Goal: Information Seeking & Learning: Learn about a topic

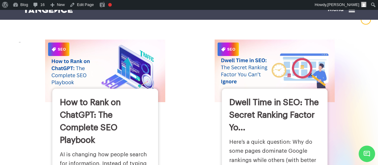
scroll to position [44, 0]
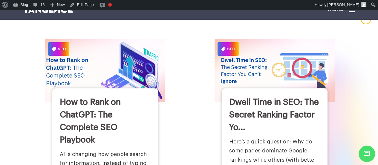
click at [78, 122] on link "How to Rank on ChatGPT: The Complete SEO Playbook" at bounding box center [90, 121] width 61 height 46
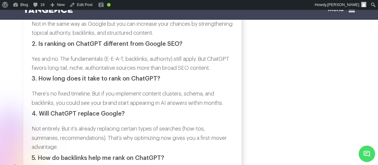
scroll to position [2152, 0]
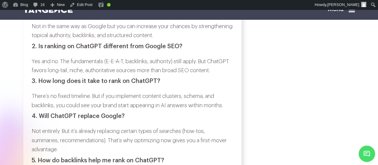
click at [111, 15] on h3 "1. Can I directly optimize content for ChatGPT?" at bounding box center [133, 11] width 202 height 7
click at [202, 40] on p "Not in the same way as Google but you can increase your chances by strengthenin…" at bounding box center [133, 31] width 202 height 18
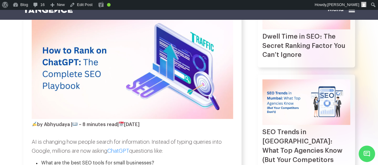
scroll to position [0, 0]
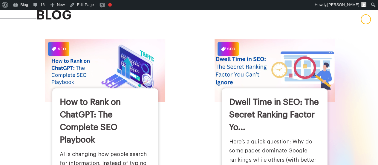
scroll to position [44, 0]
click at [238, 94] on img at bounding box center [275, 70] width 132 height 69
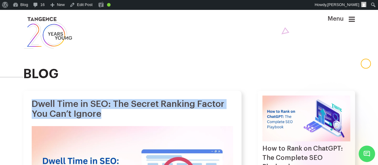
drag, startPoint x: 32, startPoint y: 110, endPoint x: 145, endPoint y: 122, distance: 113.8
click at [145, 119] on h1 "Dwell Time in SEO: The Secret Ranking Factor You Can’t Ignore" at bounding box center [133, 109] width 202 height 20
copy h1 "Dwell Time in SEO: The Secret Ranking Factor You Can’t Ignore"
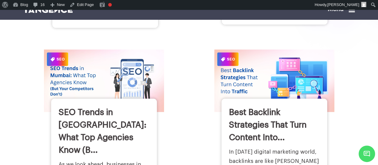
scroll to position [247, 0]
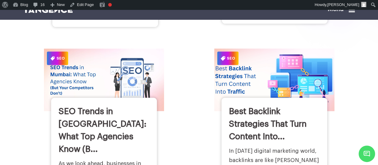
click at [240, 90] on img at bounding box center [274, 79] width 132 height 69
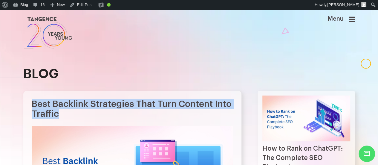
drag, startPoint x: 34, startPoint y: 108, endPoint x: 87, endPoint y: 119, distance: 54.9
click at [87, 119] on h1 "Best Backlink Strategies That Turn Content Into Traffic" at bounding box center [133, 109] width 202 height 20
copy h1 "Best Backlink Strategies That Turn Content Into Traffic"
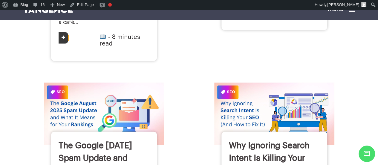
scroll to position [443, 0]
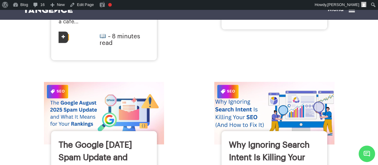
click at [236, 83] on img at bounding box center [274, 113] width 132 height 69
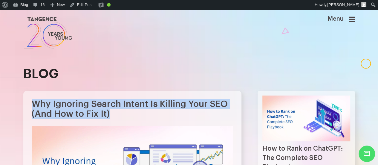
drag, startPoint x: 35, startPoint y: 106, endPoint x: 120, endPoint y: 126, distance: 87.5
copy div "Why Ignoring Search Intent Is Killing Your SEO (And How to Fix It)"
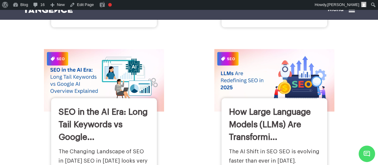
scroll to position [676, 0]
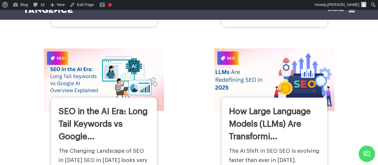
click at [249, 60] on img at bounding box center [274, 79] width 132 height 69
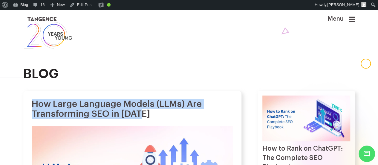
drag, startPoint x: 34, startPoint y: 110, endPoint x: 170, endPoint y: 118, distance: 135.4
click at [170, 118] on h1 "How Large Language Models (LLMs) Are Transforming SEO in [DATE]" at bounding box center [133, 109] width 202 height 20
copy h1 "How Large Language Models (LLMs) Are Transforming SEO in [DATE]"
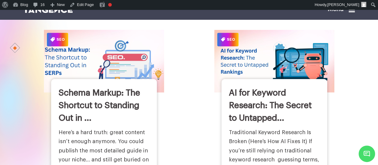
scroll to position [894, 0]
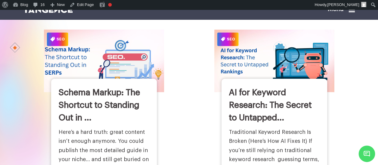
click at [118, 60] on img at bounding box center [104, 60] width 132 height 69
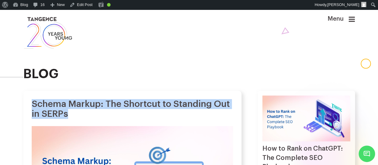
drag, startPoint x: 34, startPoint y: 106, endPoint x: 86, endPoint y: 118, distance: 53.7
click at [86, 118] on h1 "Schema Markup: The Shortcut to Standing Out in SERPs" at bounding box center [133, 109] width 202 height 20
copy h1 "Schema Markup: The Shortcut to Standing Out in SERPs"
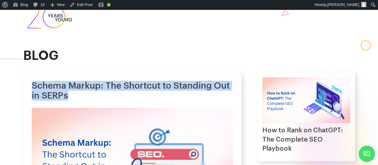
scroll to position [19, 0]
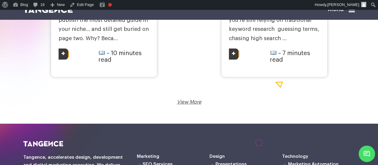
scroll to position [1027, 0]
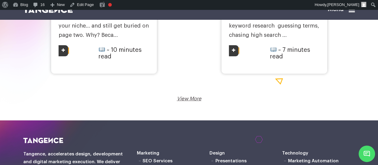
click at [193, 96] on link "View More" at bounding box center [189, 98] width 25 height 5
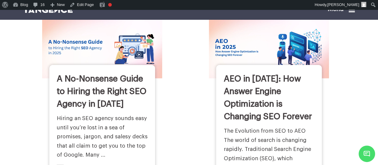
scroll to position [740, 0]
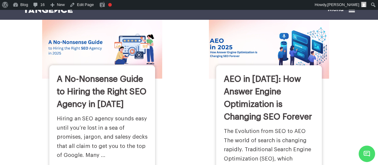
click at [239, 51] on img at bounding box center [269, 47] width 132 height 69
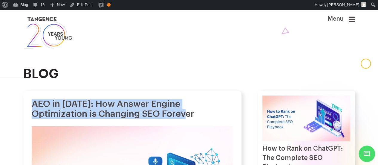
drag, startPoint x: 34, startPoint y: 107, endPoint x: 153, endPoint y: 121, distance: 119.3
click at [153, 119] on h1 "AEO in [DATE]: How Answer Engine Optimization is Changing SEO Forever" at bounding box center [133, 109] width 202 height 20
copy h1 "AEO in [DATE]: How Answer Engine Optimization is Changing SEO Forever"
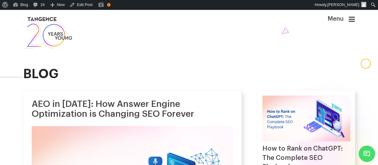
click at [133, 77] on h2 "blog" at bounding box center [189, 74] width 332 height 14
click at [83, 6] on link "Edit Post" at bounding box center [81, 5] width 28 height 10
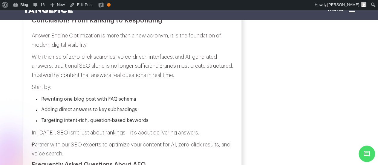
scroll to position [2354, 0]
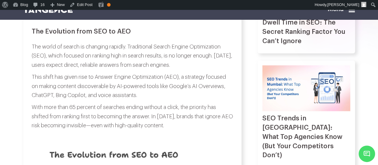
scroll to position [221, 0]
click at [281, 27] on link "Dwell Time in SEO: The Secret Ranking Factor You Can’t Ignore" at bounding box center [304, 31] width 83 height 25
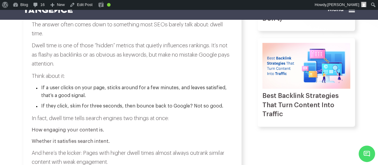
scroll to position [263, 0]
click at [294, 77] on img at bounding box center [307, 65] width 88 height 46
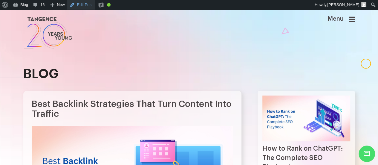
click at [82, 7] on link "Edit Post" at bounding box center [81, 5] width 28 height 10
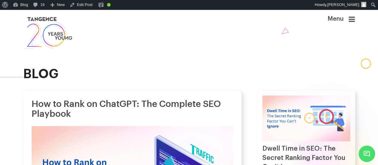
click at [355, 17] on icon at bounding box center [352, 19] width 6 height 7
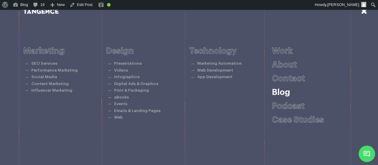
click at [286, 93] on link "Blog" at bounding box center [281, 92] width 18 height 8
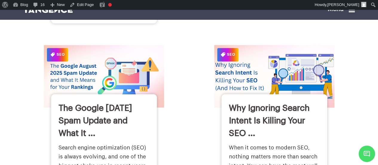
scroll to position [480, 0]
click at [232, 60] on img at bounding box center [274, 76] width 132 height 69
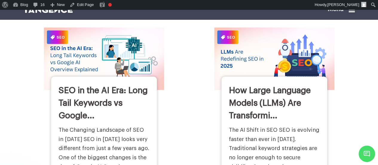
scroll to position [702, 0]
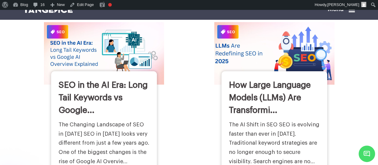
click at [234, 49] on img at bounding box center [274, 53] width 132 height 69
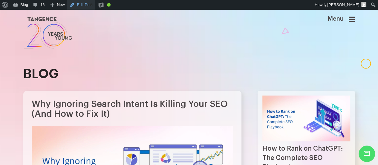
click at [85, 4] on link "Edit Post" at bounding box center [81, 5] width 28 height 10
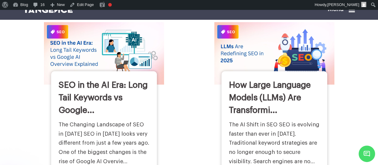
click at [270, 71] on div "How Large Language Models (LLMs) Are Transformi... The AI Shift in SEO SEO is e…" at bounding box center [275, 135] width 106 height 129
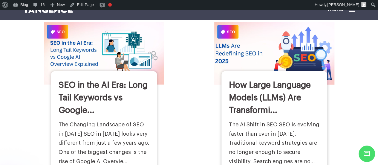
click at [248, 38] on img at bounding box center [274, 53] width 132 height 69
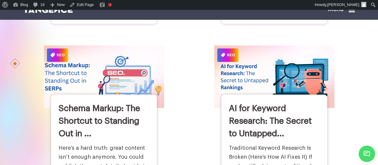
scroll to position [878, 0]
click at [110, 59] on img at bounding box center [104, 76] width 132 height 69
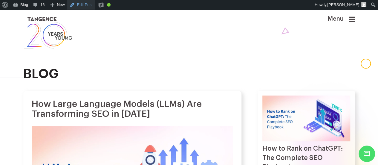
click at [86, 9] on link "Edit Post" at bounding box center [81, 5] width 28 height 10
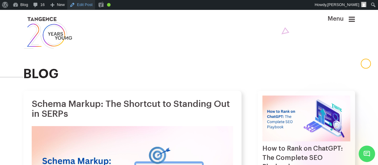
click at [89, 7] on link "Edit Post" at bounding box center [81, 5] width 28 height 10
